Goal: Navigation & Orientation: Find specific page/section

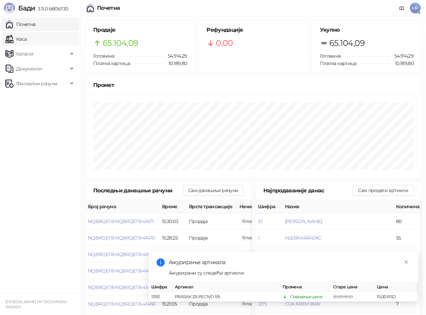
click at [27, 36] on link "Каса" at bounding box center [15, 38] width 21 height 13
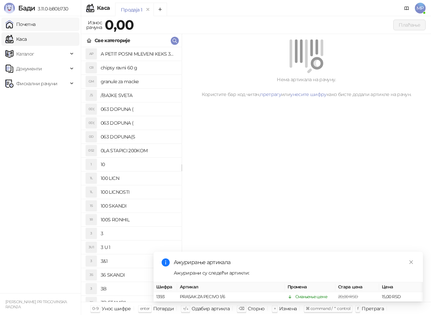
click at [36, 21] on link "Почетна" at bounding box center [20, 24] width 30 height 13
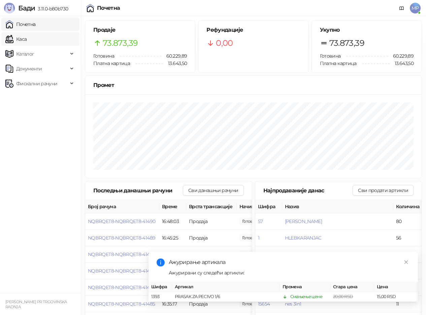
click at [15, 42] on link "Каса" at bounding box center [15, 38] width 21 height 13
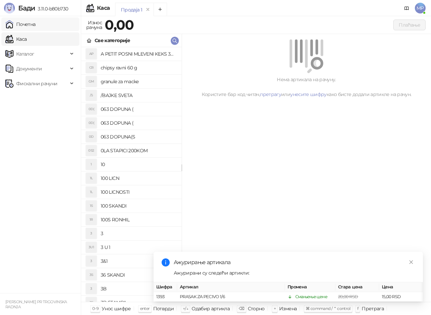
click at [22, 26] on link "Почетна" at bounding box center [20, 24] width 30 height 13
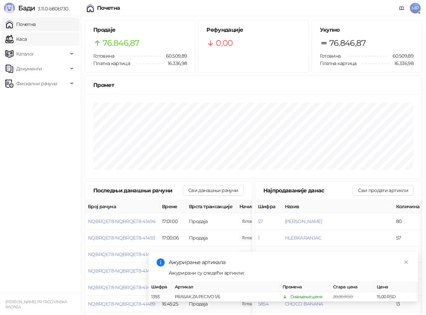
click at [27, 35] on link "Каса" at bounding box center [15, 38] width 21 height 13
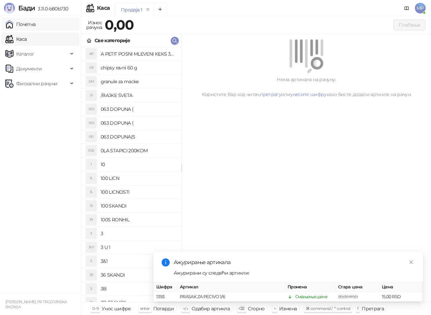
click at [36, 24] on link "Почетна" at bounding box center [20, 24] width 30 height 13
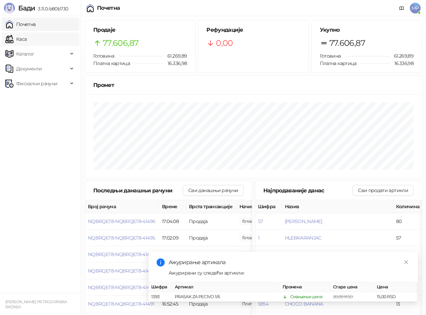
click at [27, 39] on link "Каса" at bounding box center [15, 38] width 21 height 13
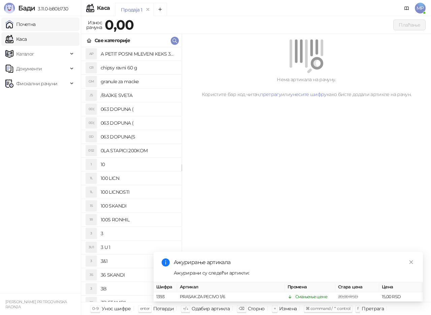
click at [36, 21] on link "Почетна" at bounding box center [20, 24] width 30 height 13
